Goal: Check status

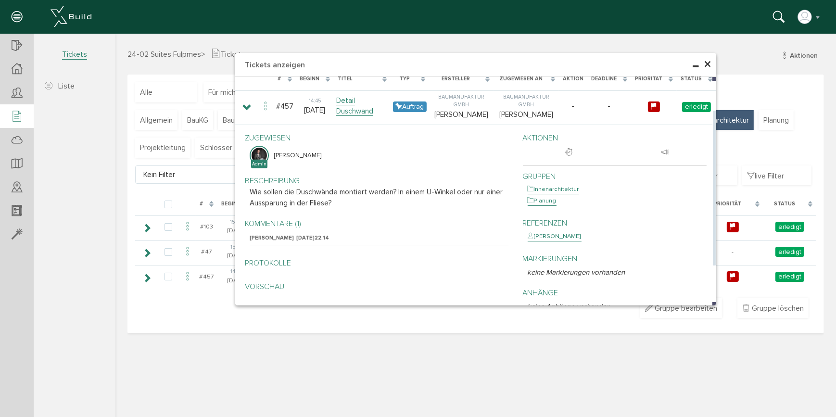
click at [300, 235] on span "[DATE]" at bounding box center [305, 238] width 18 height 6
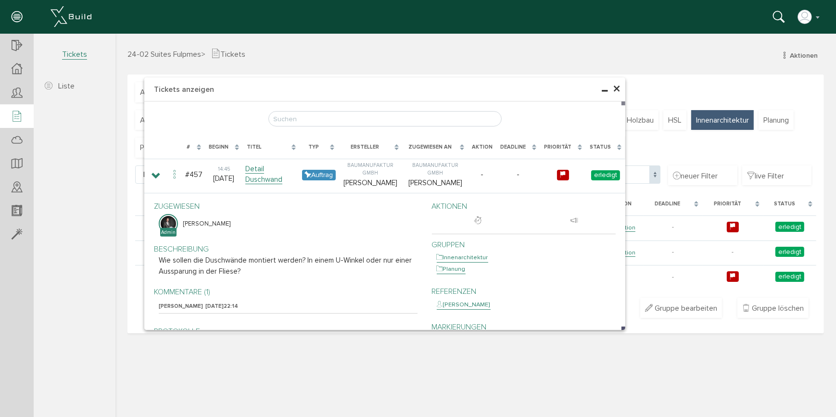
drag, startPoint x: 507, startPoint y: 66, endPoint x: 387, endPoint y: 82, distance: 121.3
click at [387, 82] on h4 "Tickets anzeigen" at bounding box center [384, 89] width 481 height 24
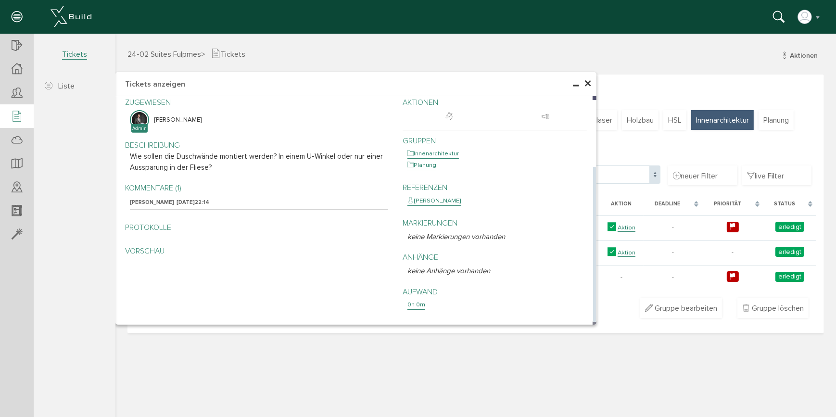
drag, startPoint x: 594, startPoint y: 111, endPoint x: 594, endPoint y: 208, distance: 97.2
click at [590, 212] on div "Lade, bitte warten... # Beginn Titel Typ Ersteller Zugewiesen an Aktion Deadlin…" at bounding box center [355, 210] width 481 height 229
click at [514, 89] on h4 "Tickets anzeigen" at bounding box center [355, 84] width 481 height 24
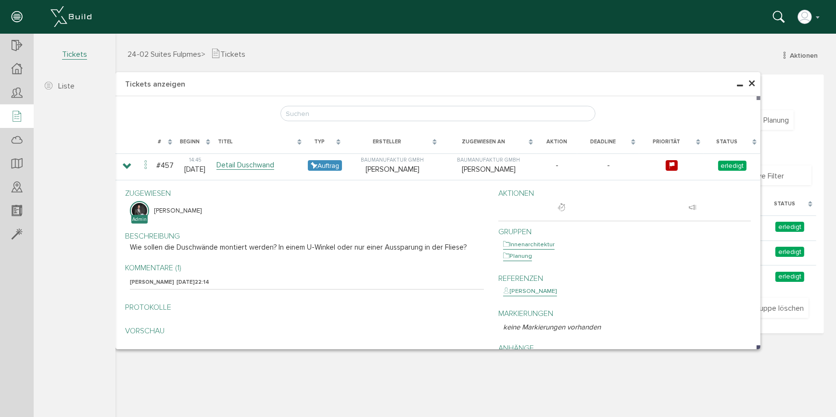
drag, startPoint x: 595, startPoint y: 119, endPoint x: 761, endPoint y: 115, distance: 166.5
click at [613, 115] on div at bounding box center [760, 210] width 3 height 277
click at [613, 82] on span "×" at bounding box center [754, 84] width 8 height 19
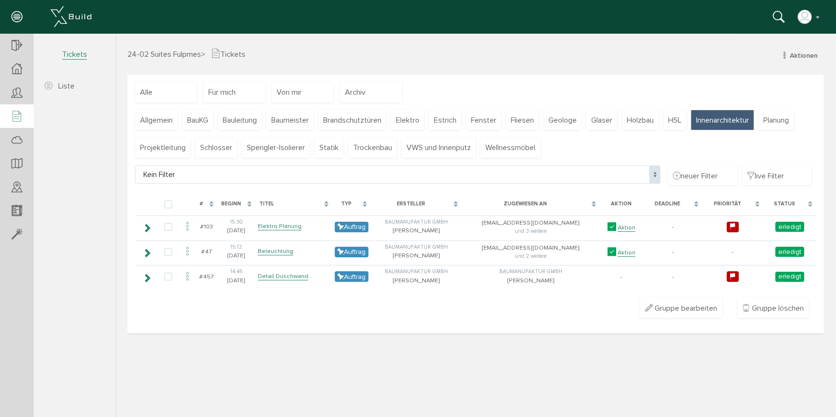
click at [468, 306] on div "24-02 Suites Fulpmes > Tickets Aktionen Ticketliste Aktionen Ticketliste Gruppe…" at bounding box center [475, 231] width 721 height 367
click at [77, 52] on span "Tickets" at bounding box center [74, 55] width 25 height 10
click at [75, 85] on link "Liste" at bounding box center [75, 86] width 79 height 19
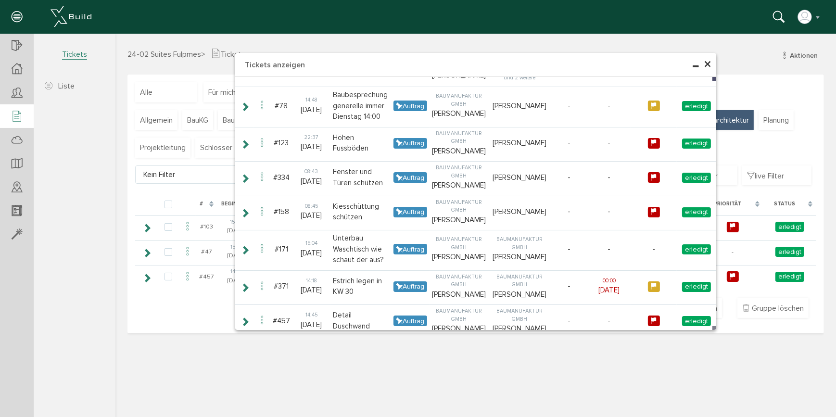
click at [613, 65] on span "×" at bounding box center [707, 64] width 8 height 19
